Goal: Task Accomplishment & Management: Complete application form

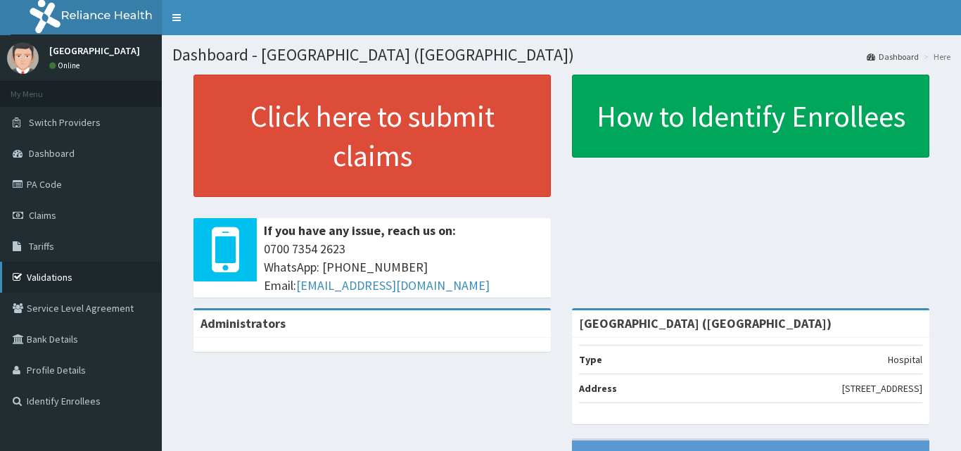
click at [45, 274] on link "Validations" at bounding box center [81, 277] width 162 height 31
click at [49, 191] on link "PA Code" at bounding box center [81, 184] width 162 height 31
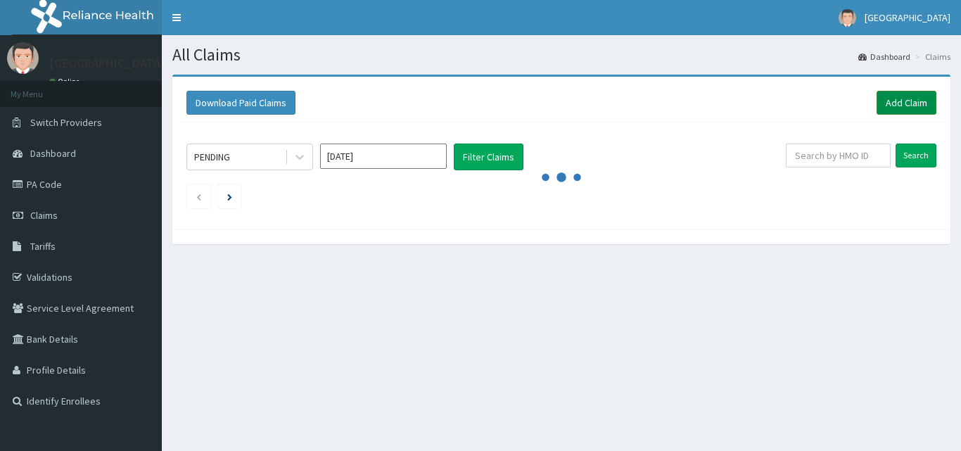
click at [883, 101] on link "Add Claim" at bounding box center [906, 103] width 60 height 24
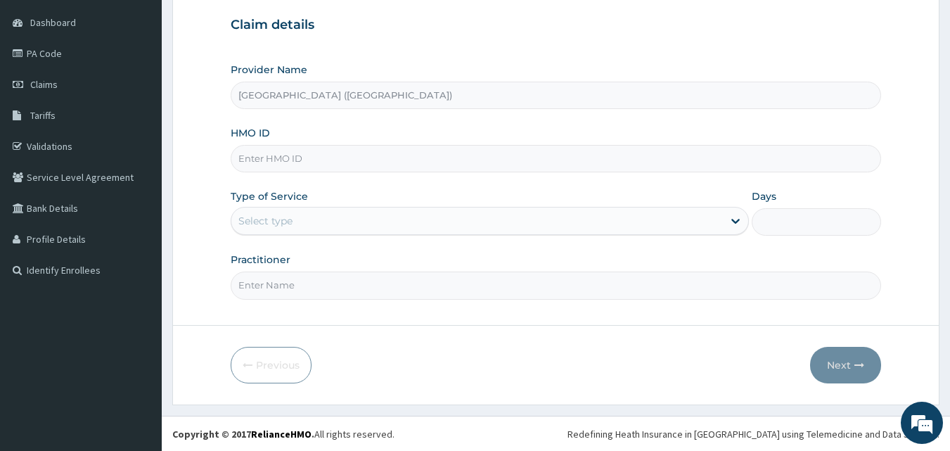
scroll to position [131, 0]
drag, startPoint x: 0, startPoint y: 0, endPoint x: 956, endPoint y: 418, distance: 1043.6
click at [949, 418] on html "R EL Toggle navigation AMC Hospital AMC Hospital - amcmedical@yahoo.com Member …" at bounding box center [475, 160] width 950 height 582
click at [354, 281] on input "Practitioner" at bounding box center [556, 284] width 651 height 27
click at [306, 160] on input "HMO ID" at bounding box center [556, 157] width 651 height 27
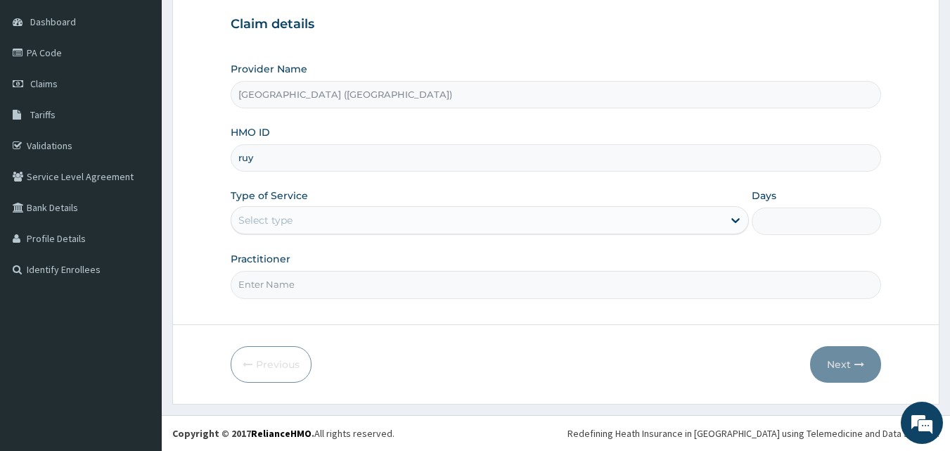
scroll to position [0, 0]
type input "ruy/10038/a"
click at [732, 218] on icon at bounding box center [736, 220] width 14 height 14
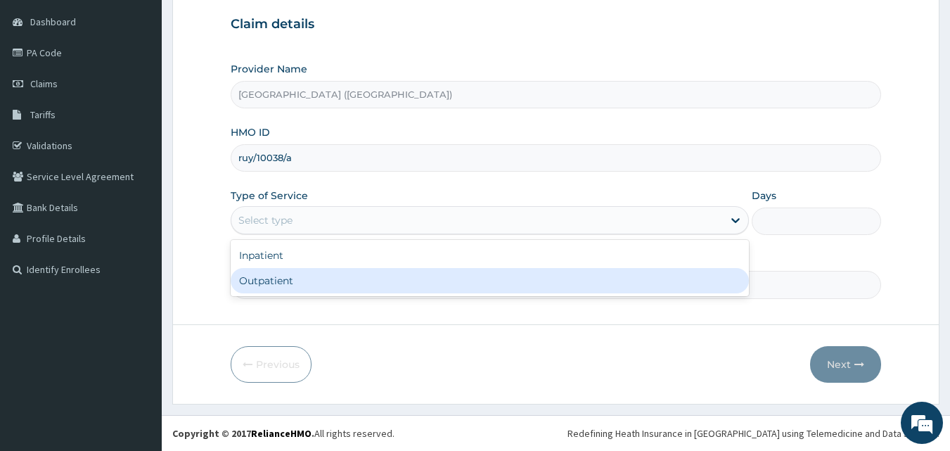
click at [683, 279] on div "Outpatient" at bounding box center [490, 280] width 518 height 25
type input "1"
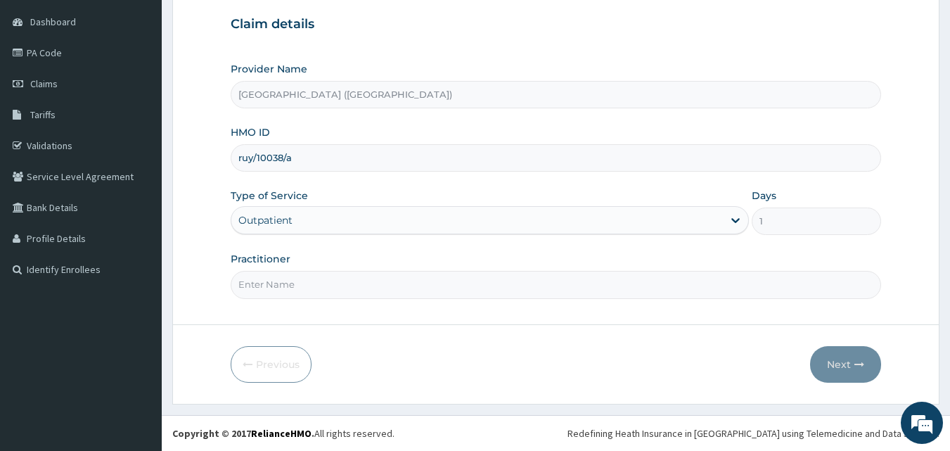
click at [653, 290] on input "Practitioner" at bounding box center [556, 284] width 651 height 27
type input "d"
type input "Dr Valentine"
click at [840, 368] on button "Next" at bounding box center [845, 364] width 71 height 37
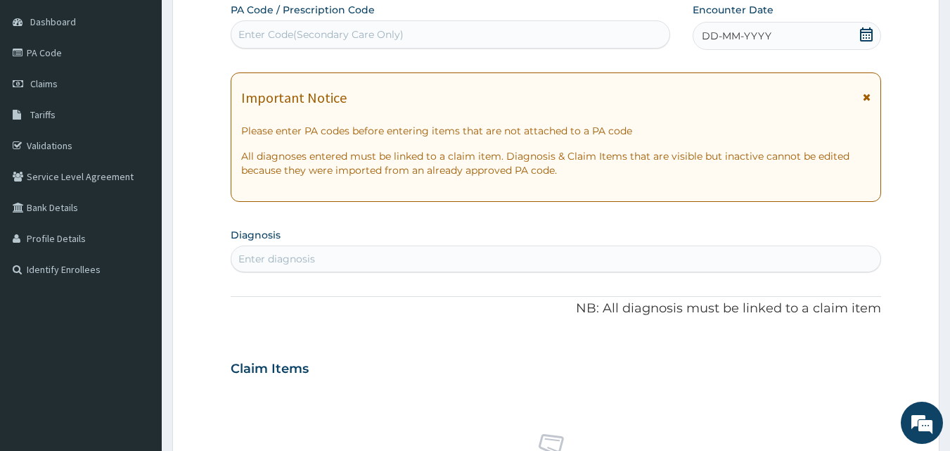
click at [365, 37] on div "Enter Code(Secondary Care Only)" at bounding box center [320, 34] width 165 height 14
drag, startPoint x: 365, startPoint y: 37, endPoint x: 242, endPoint y: 32, distance: 123.1
click at [242, 32] on div "Enter Code(Secondary Care Only)" at bounding box center [320, 34] width 165 height 14
type input "PA/E8BE35"
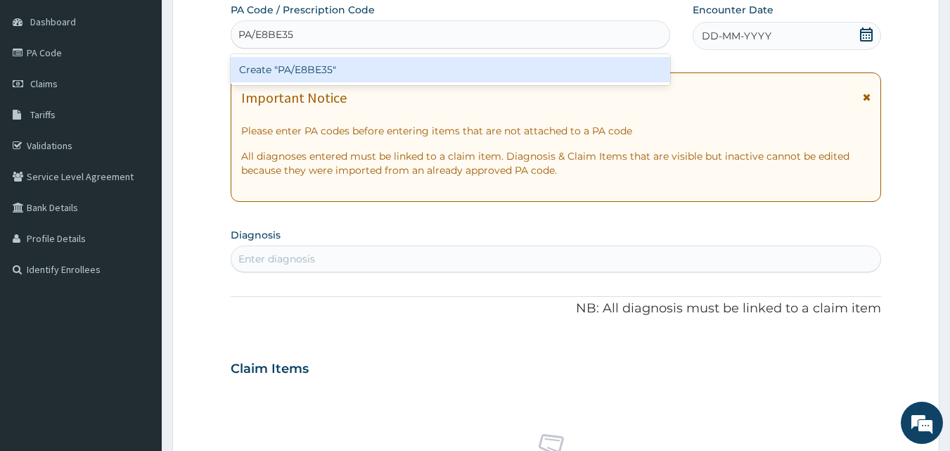
click at [255, 66] on div "Create "PA/E8BE35"" at bounding box center [451, 69] width 440 height 25
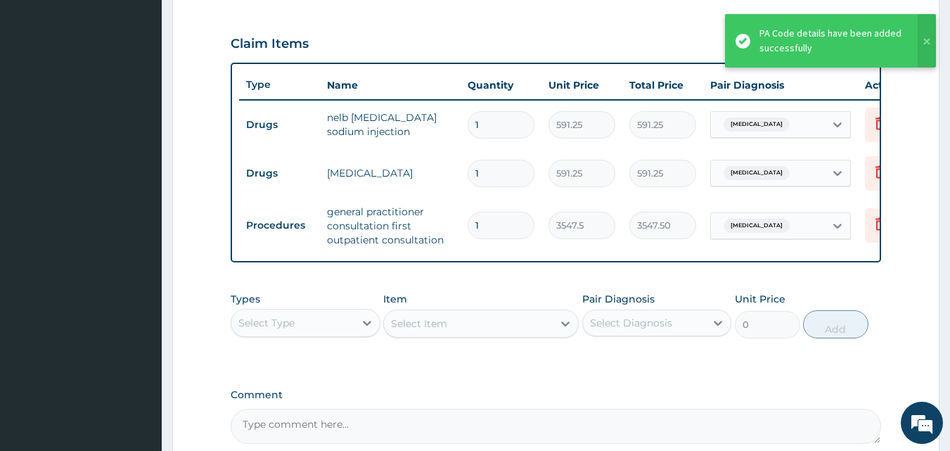
scroll to position [612, 0]
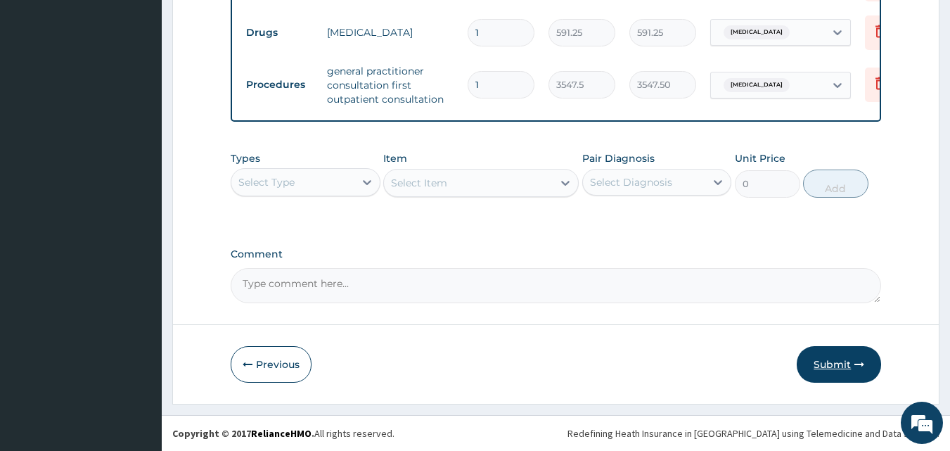
click at [845, 362] on button "Submit" at bounding box center [839, 364] width 84 height 37
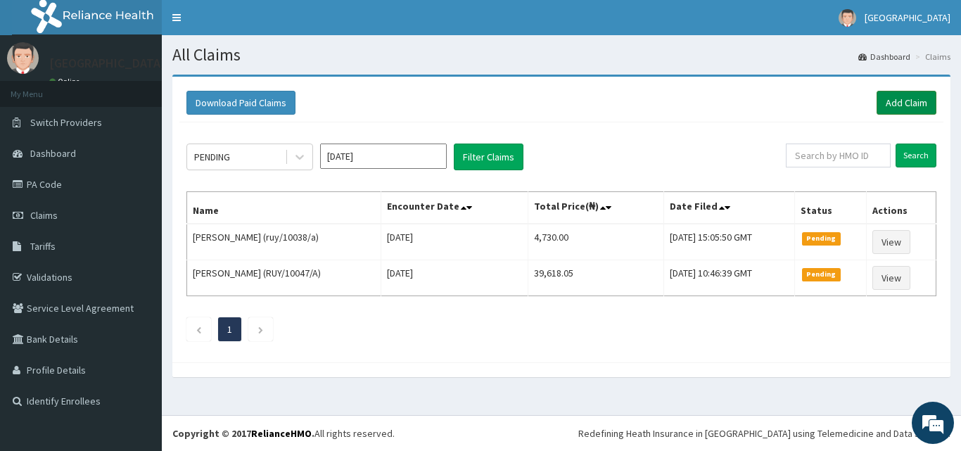
click at [897, 101] on link "Add Claim" at bounding box center [906, 103] width 60 height 24
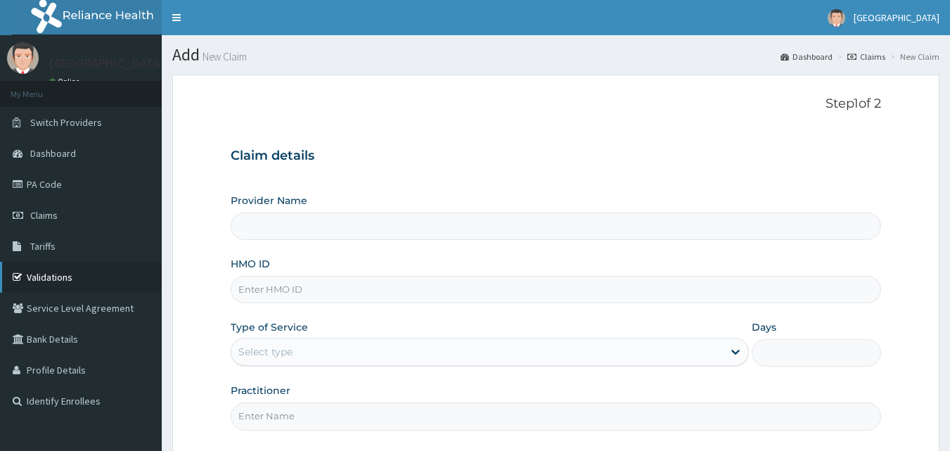
type input "[GEOGRAPHIC_DATA] ([GEOGRAPHIC_DATA])"
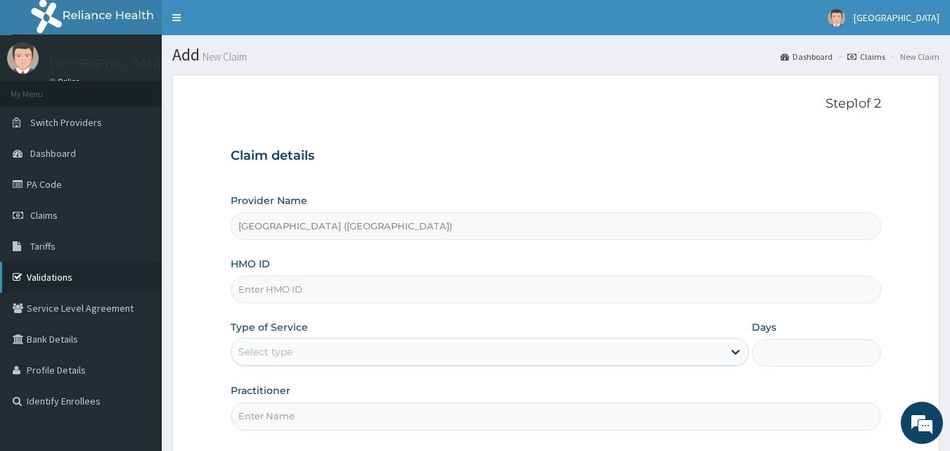
click at [49, 271] on link "Validations" at bounding box center [81, 277] width 162 height 31
type input "[GEOGRAPHIC_DATA] ([GEOGRAPHIC_DATA])"
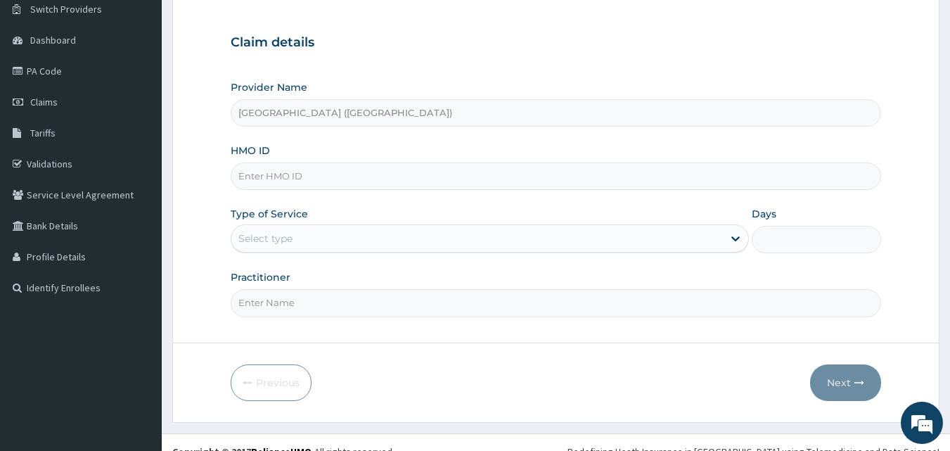
scroll to position [124, 0]
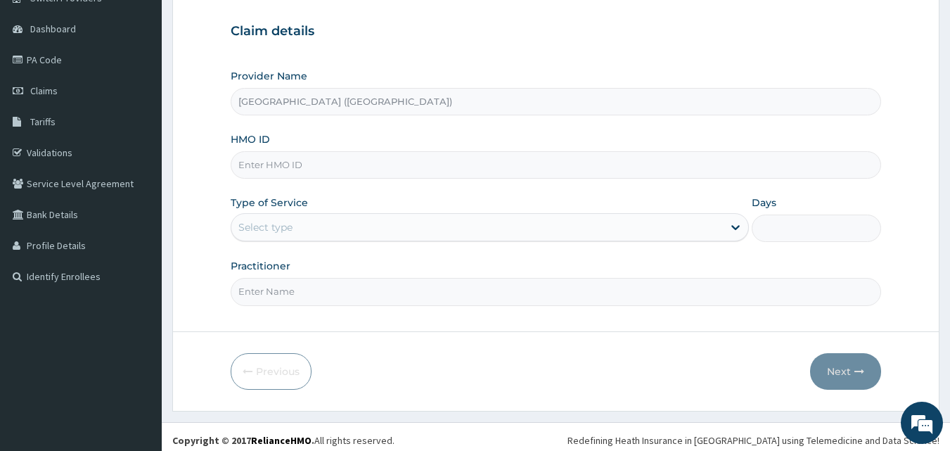
click at [567, 168] on input "HMO ID" at bounding box center [556, 164] width 651 height 27
type input "xmg/10283/d"
click at [736, 230] on icon at bounding box center [736, 227] width 14 height 14
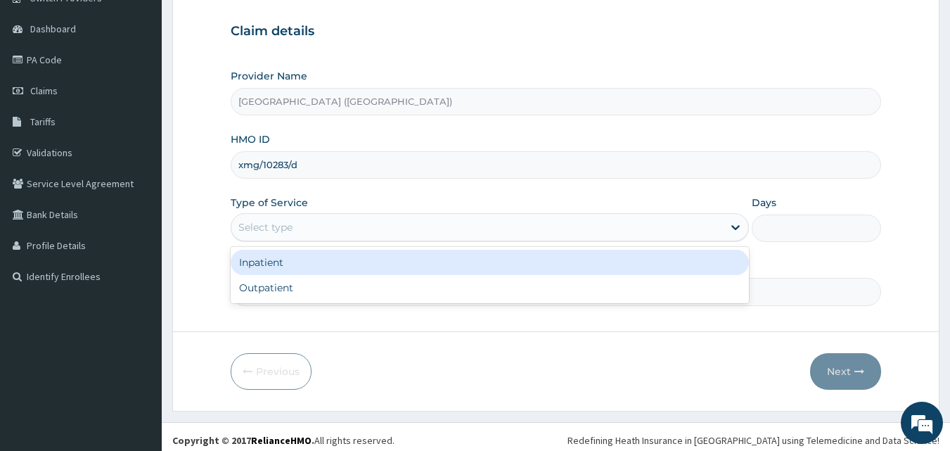
click at [527, 269] on div "Inpatient" at bounding box center [490, 262] width 518 height 25
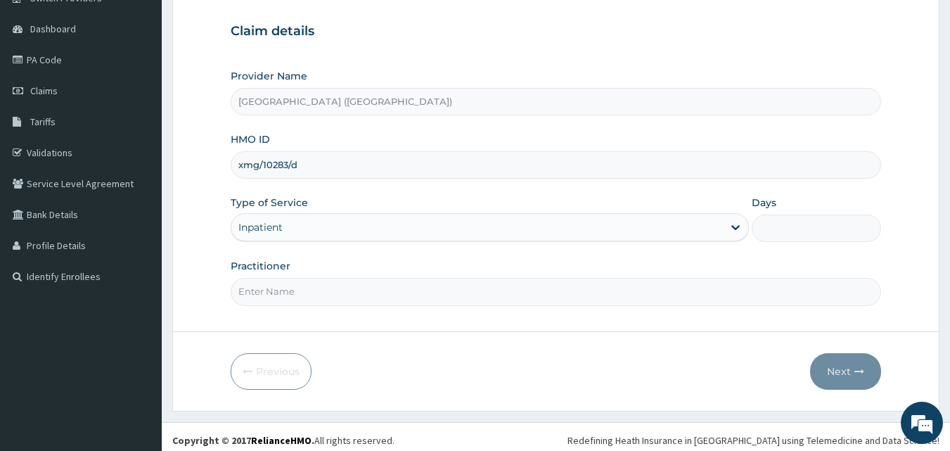
click at [800, 222] on input "Days" at bounding box center [816, 227] width 129 height 27
type input "1"
click at [764, 280] on input "Practitioner" at bounding box center [556, 291] width 651 height 27
type input "Dr. Odueko"
click at [842, 368] on button "Next" at bounding box center [845, 371] width 71 height 37
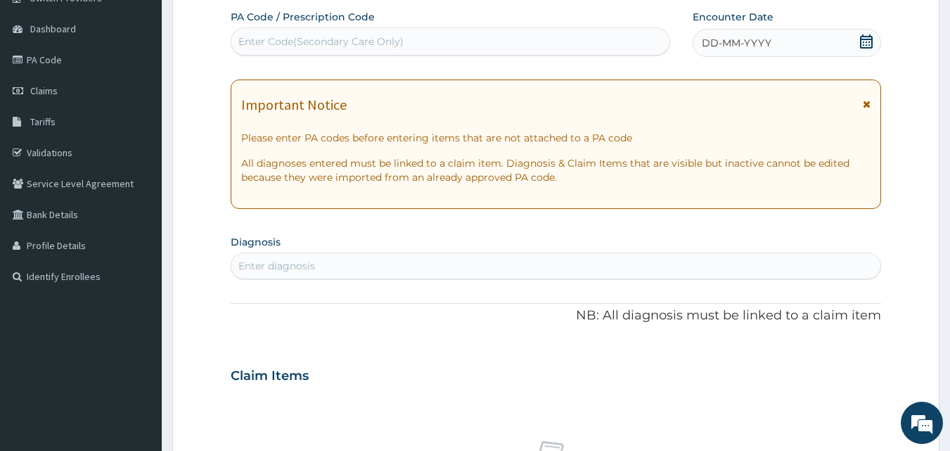
click at [423, 44] on div "Enter Code(Secondary Care Only)" at bounding box center [450, 41] width 439 height 23
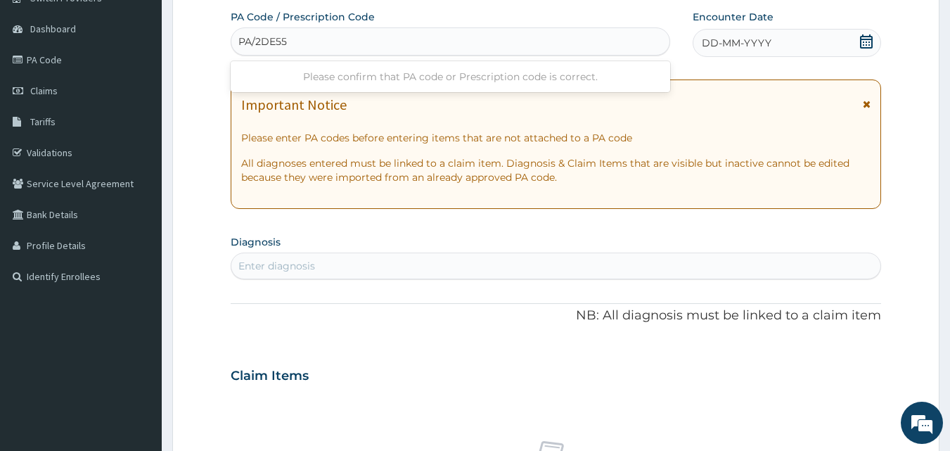
type input "PA/2DE55C"
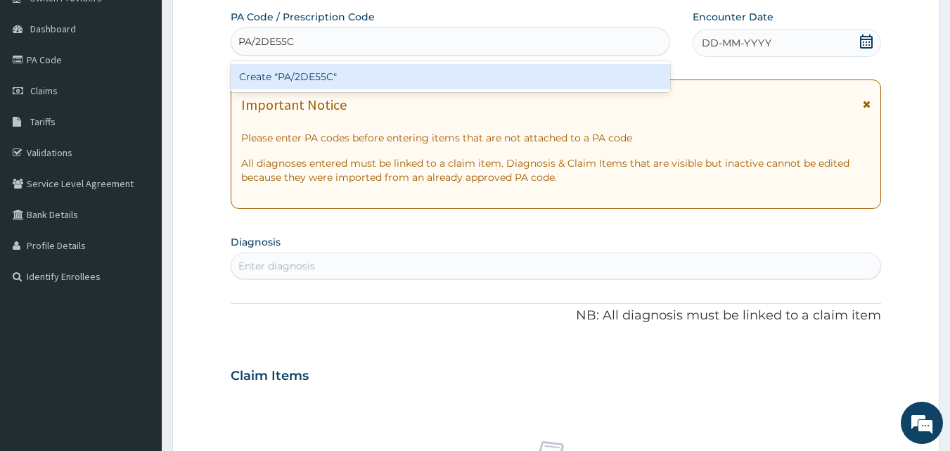
click at [418, 70] on div "Create "PA/2DE55C"" at bounding box center [451, 76] width 440 height 25
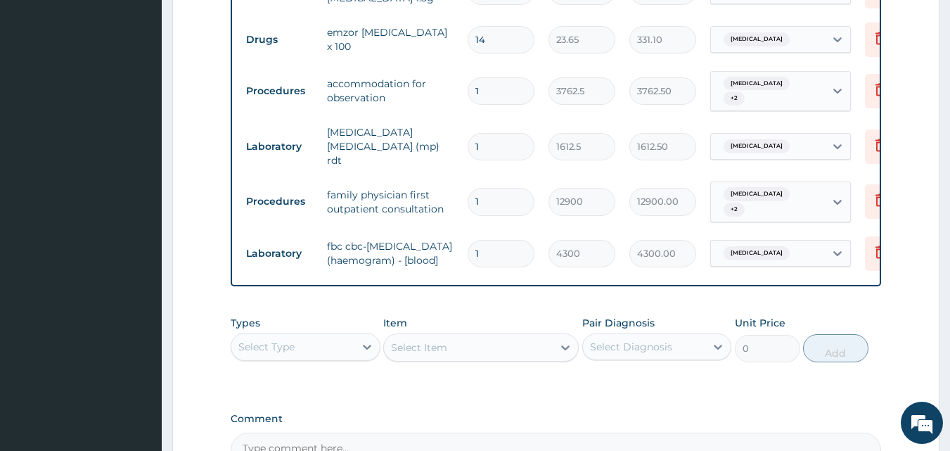
scroll to position [1146, 0]
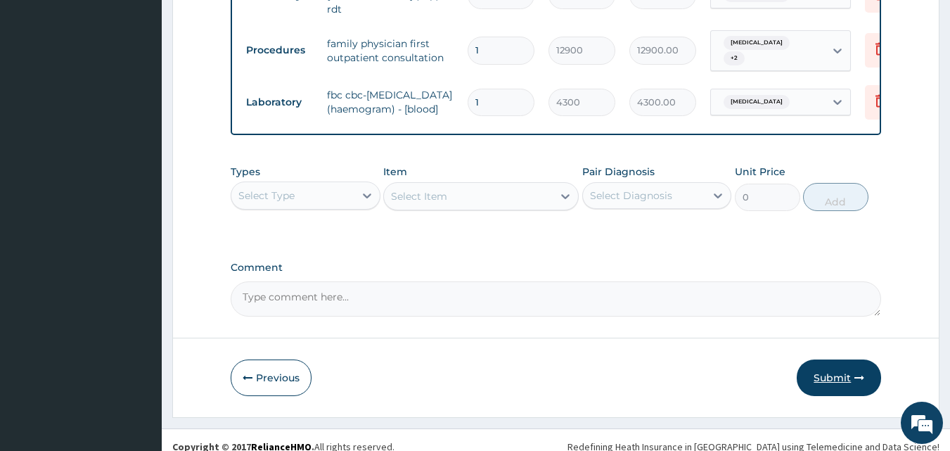
click at [835, 361] on button "Submit" at bounding box center [839, 377] width 84 height 37
